Goal: Task Accomplishment & Management: Manage account settings

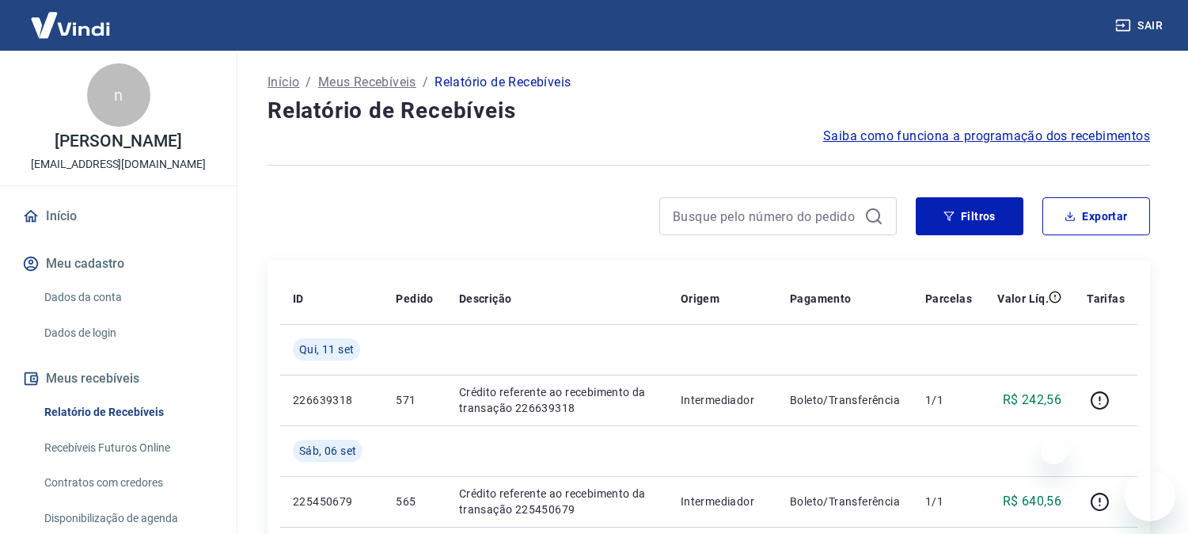
click at [587, 170] on div at bounding box center [709, 165] width 883 height 39
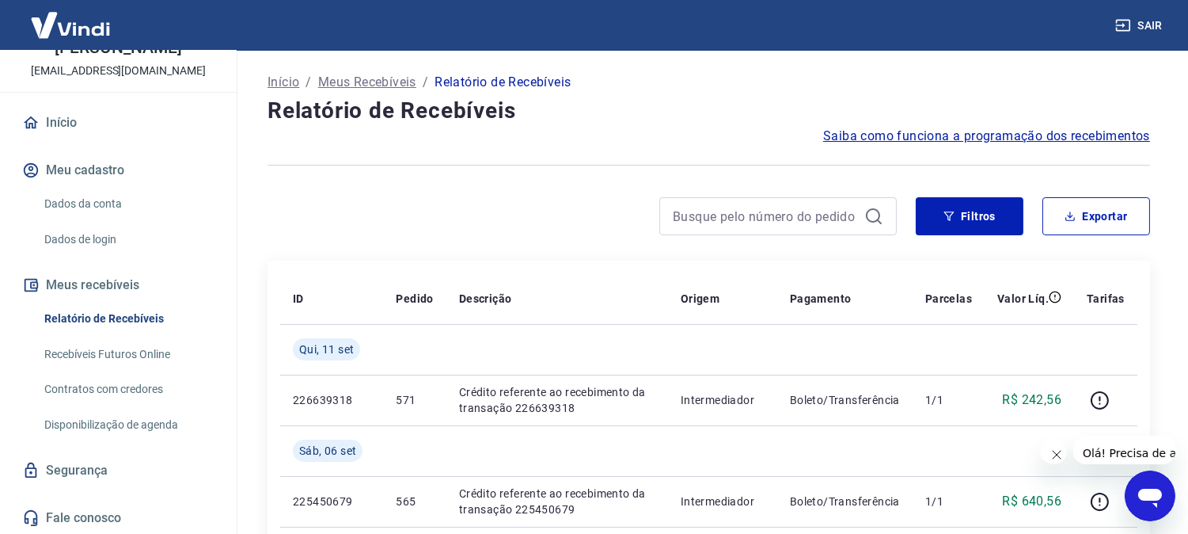
click at [84, 119] on link "Início" at bounding box center [118, 122] width 199 height 35
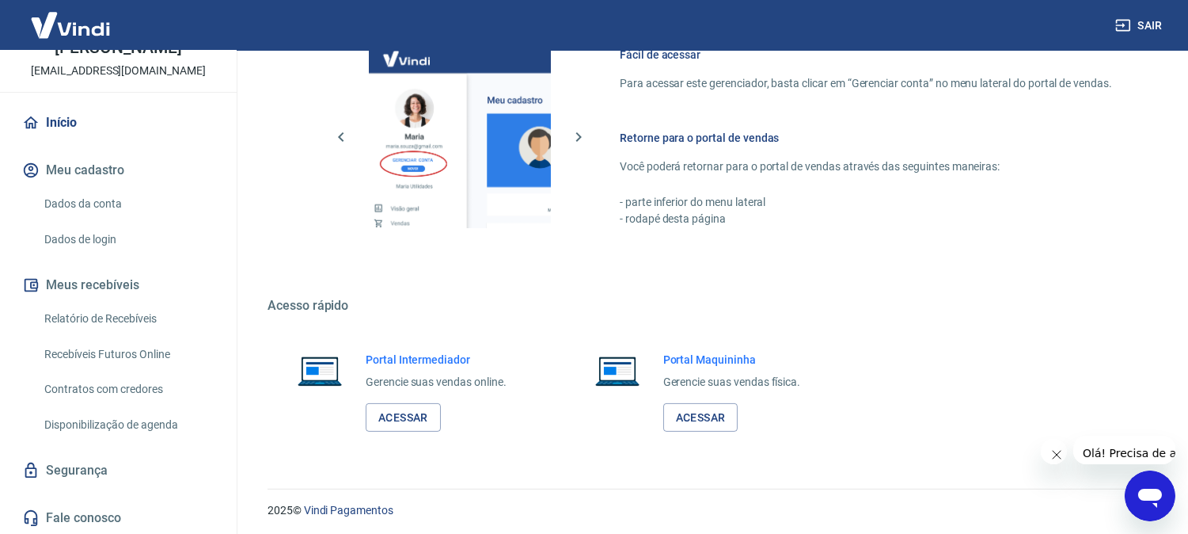
scroll to position [438, 0]
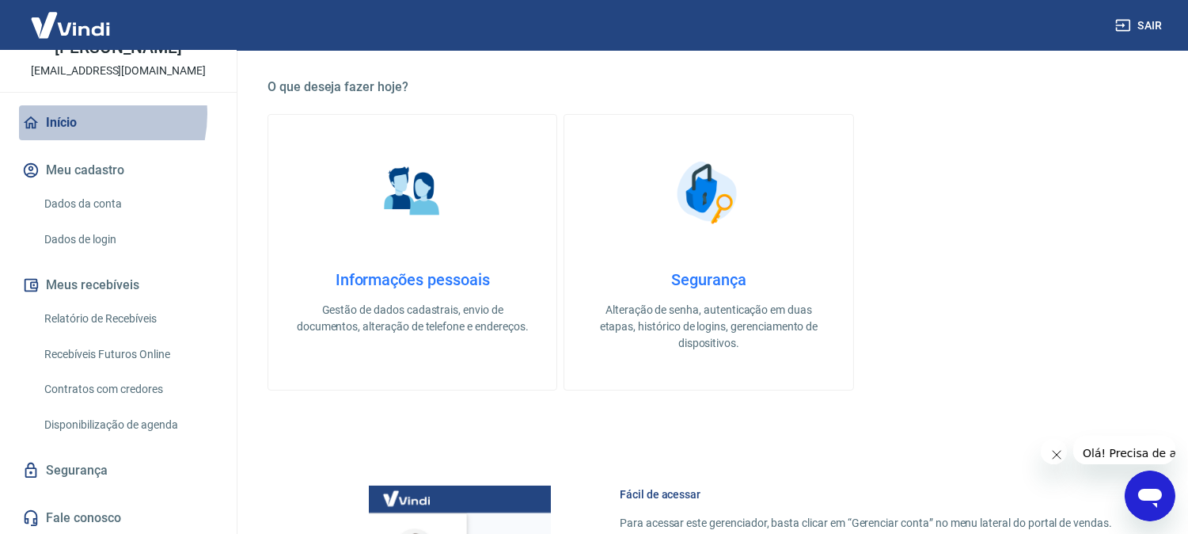
click at [74, 113] on link "Início" at bounding box center [118, 122] width 199 height 35
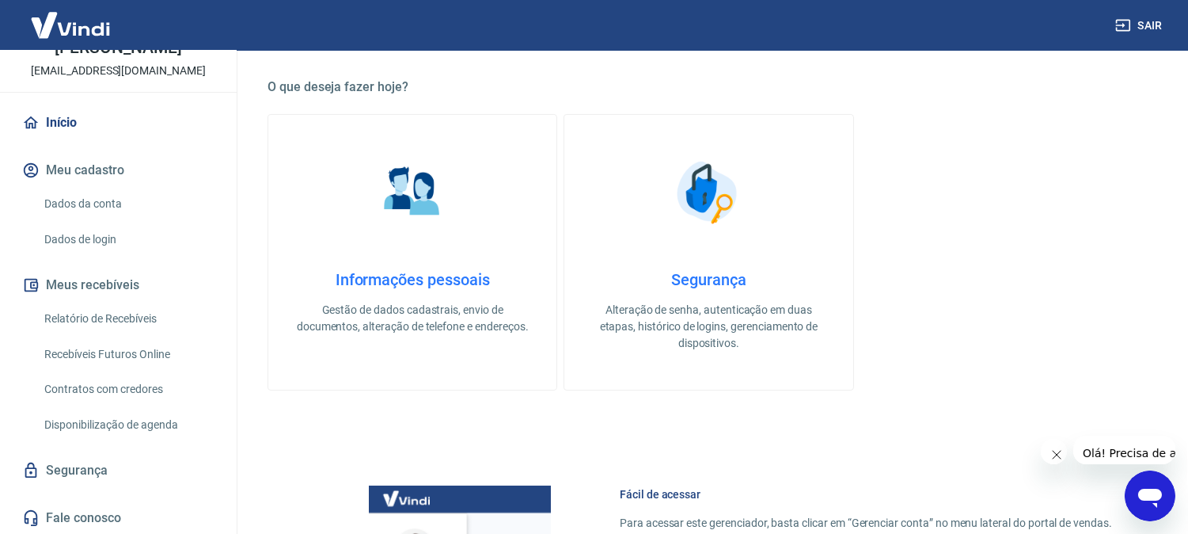
click at [566, 293] on link "Segurança Alteração de senha, autenticação em duas etapas, histórico de logins,…" at bounding box center [709, 252] width 290 height 276
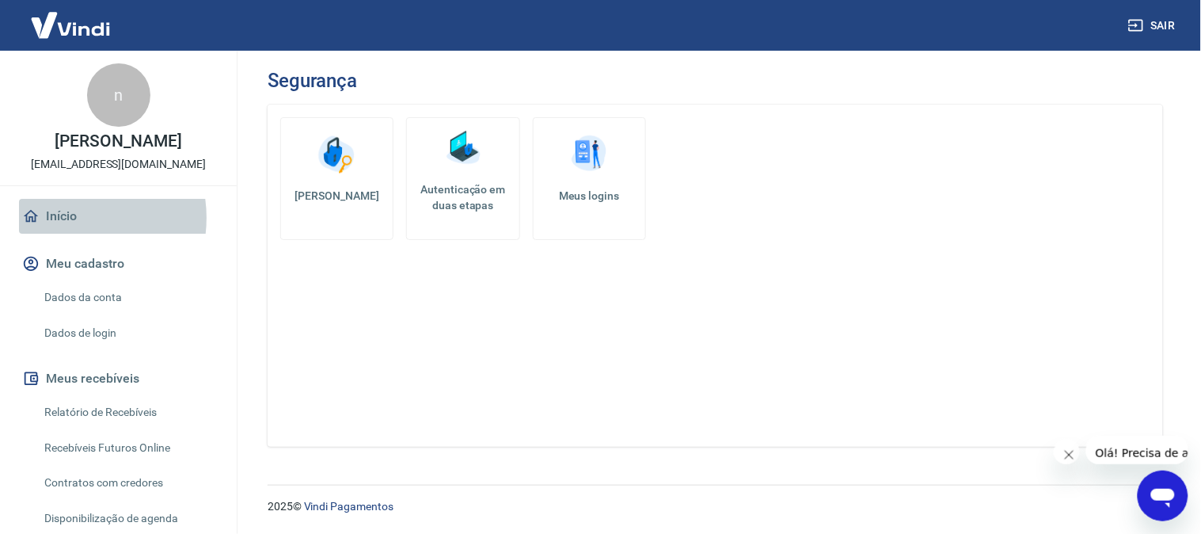
click at [68, 218] on link "Início" at bounding box center [118, 216] width 199 height 35
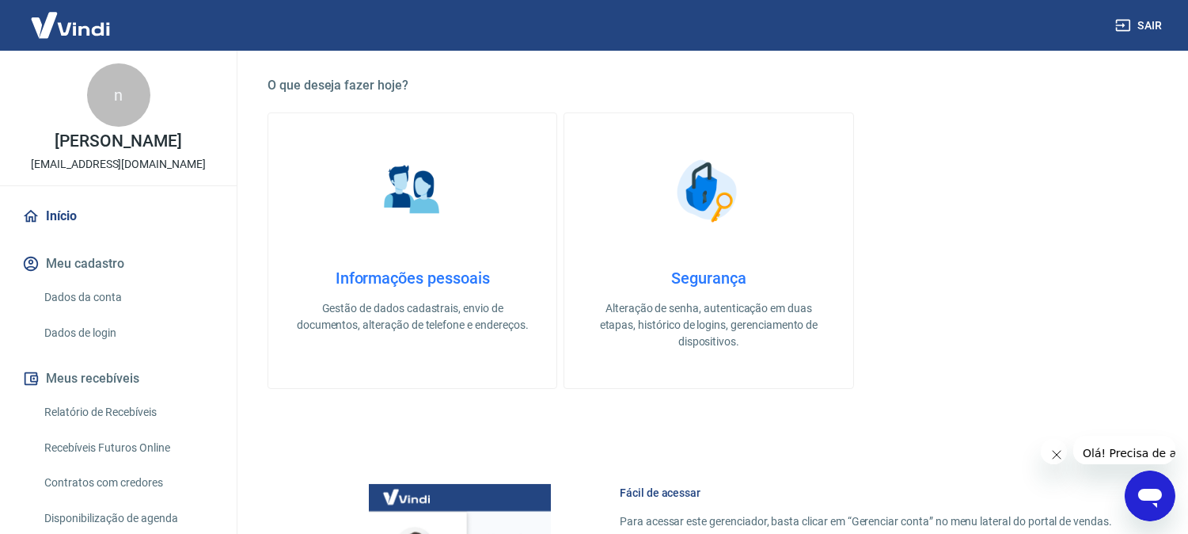
scroll to position [88, 0]
